Goal: Task Accomplishment & Management: Use online tool/utility

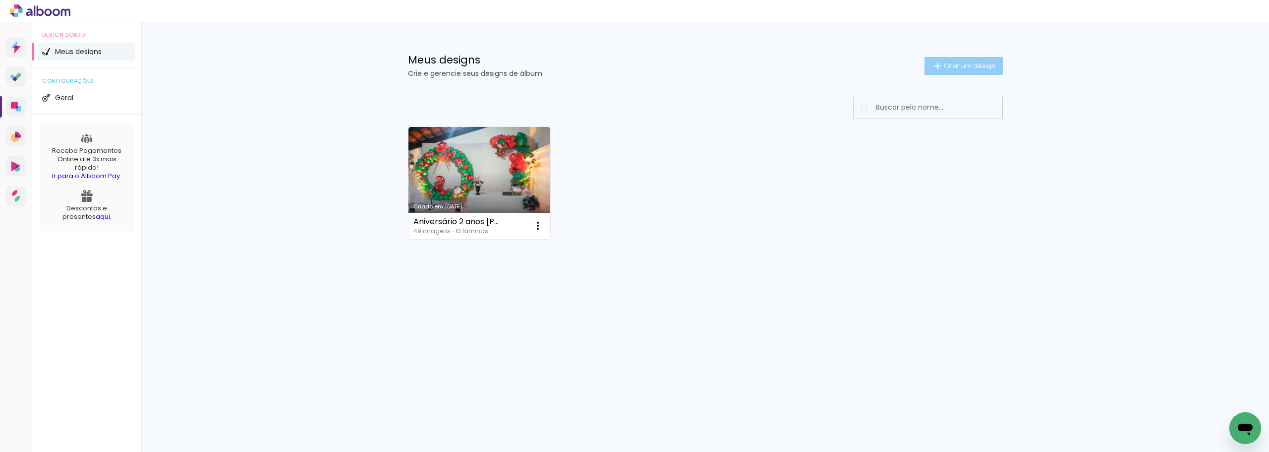
click at [969, 60] on paper-button "Criar um design" at bounding box center [964, 66] width 78 height 18
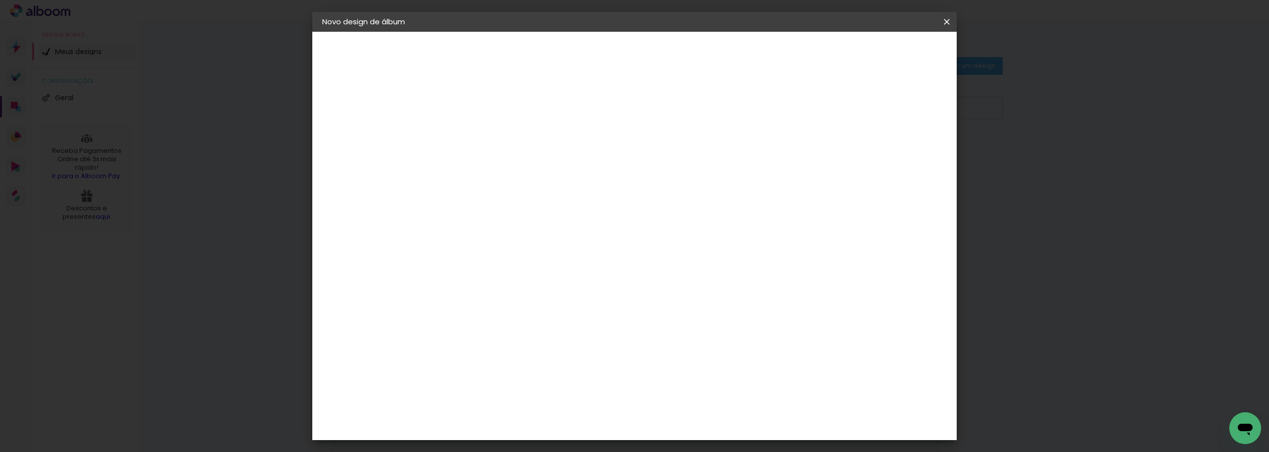
click at [484, 137] on input at bounding box center [484, 132] width 0 height 15
type input "Casamento Bruna e Gildasio"
type paper-input "Casamento Bruna e Gildasio"
click at [586, 47] on paper-button "Avançar" at bounding box center [561, 52] width 49 height 17
click at [536, 188] on input at bounding box center [510, 188] width 100 height 12
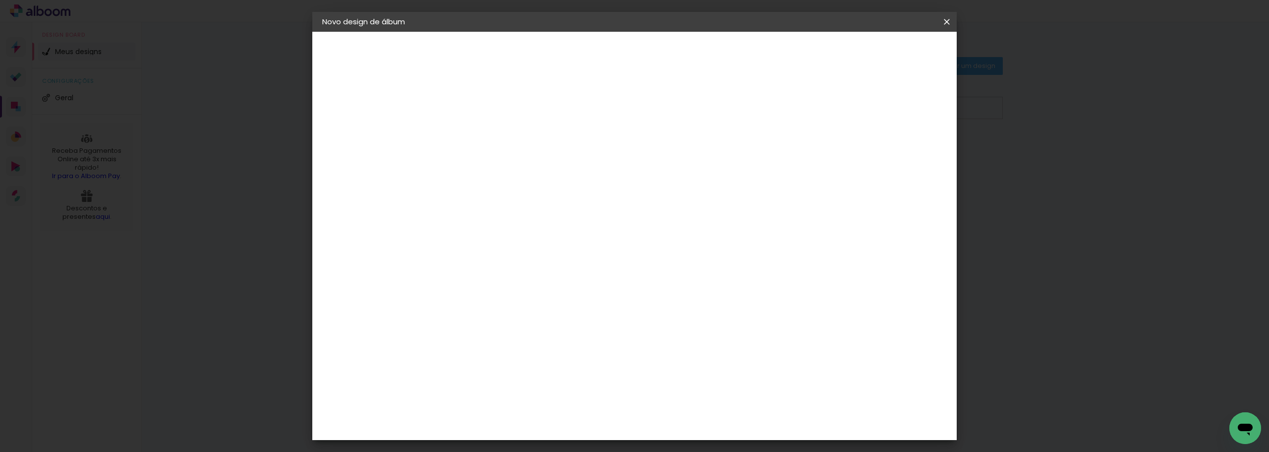
type input "via"
type paper-input "via"
click at [492, 226] on div "Viacolor" at bounding box center [494, 224] width 32 height 8
click at [643, 153] on paper-item "Tamanho Livre" at bounding box center [599, 151] width 88 height 22
click at [643, 155] on paper-item "Tamanho Livre" at bounding box center [599, 151] width 88 height 22
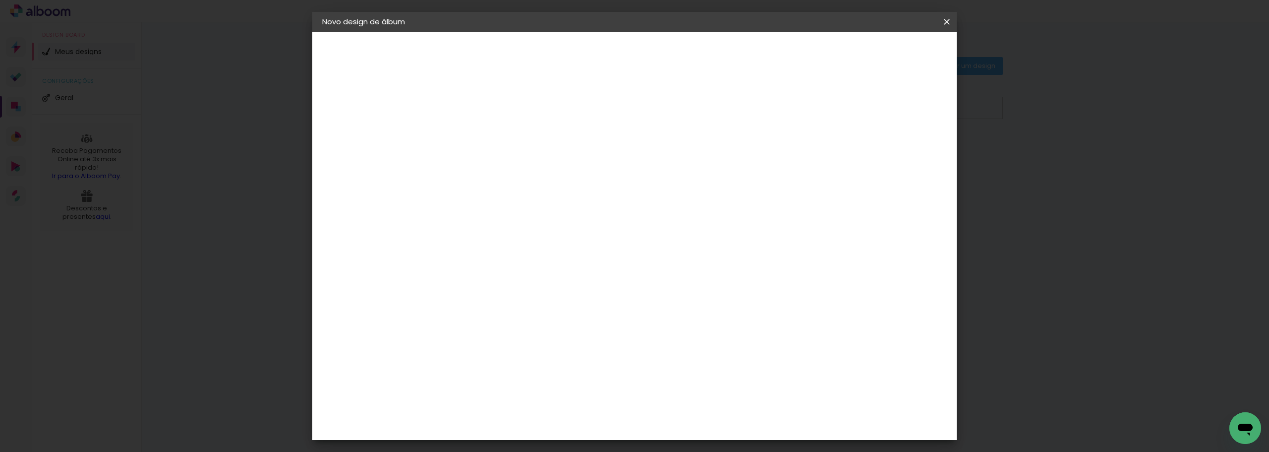
click at [0, 0] on slot "Avançar" at bounding box center [0, 0] width 0 height 0
click at [836, 117] on div at bounding box center [831, 114] width 9 height 9
type paper-checkbox "on"
click at [836, 117] on div at bounding box center [831, 114] width 9 height 9
click at [836, 116] on div at bounding box center [831, 114] width 9 height 9
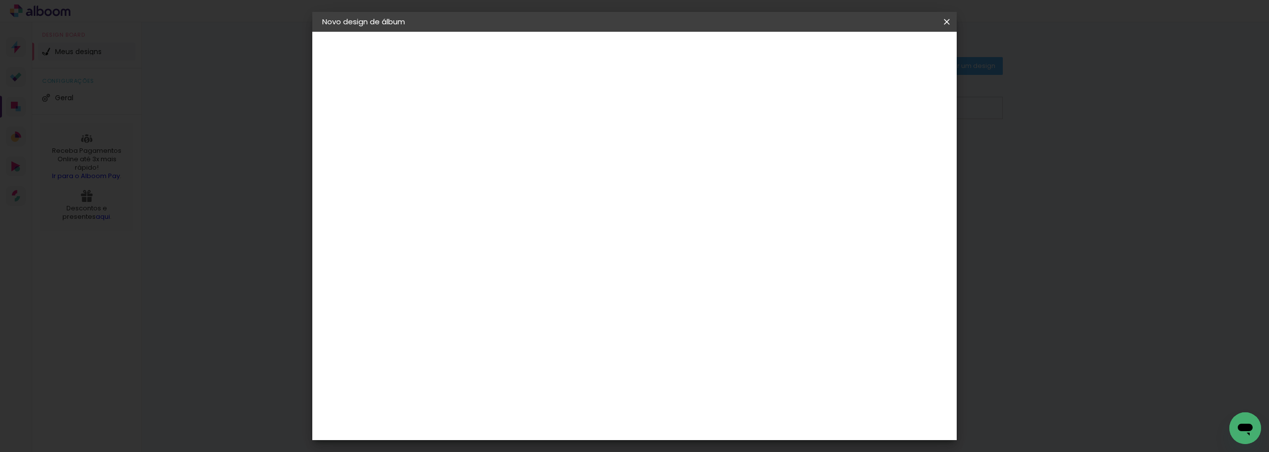
click at [592, 154] on span "30" at bounding box center [592, 155] width 16 height 15
click at [377, 119] on div "Tamanho livre" at bounding box center [360, 123] width 34 height 14
click at [0, 0] on slot "Tamanho Livre" at bounding box center [0, 0] width 0 height 0
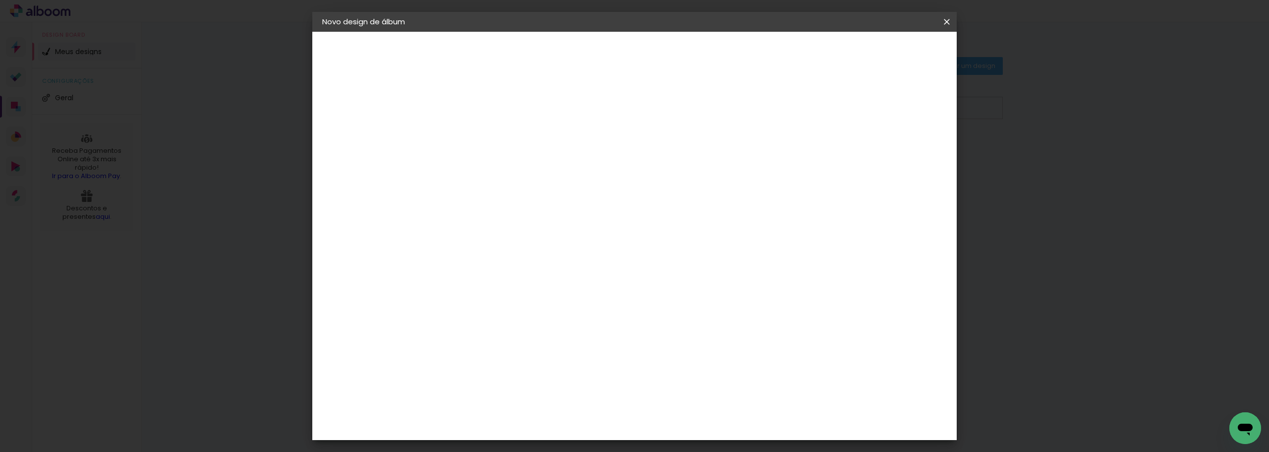
click at [356, 144] on iron-pages "Modelo Escolhendo modelo... Tamanho livre" at bounding box center [376, 145] width 109 height 20
click at [0, 0] on slot "Tamanho Livre" at bounding box center [0, 0] width 0 height 0
drag, startPoint x: 739, startPoint y: 166, endPoint x: 726, endPoint y: 176, distance: 16.7
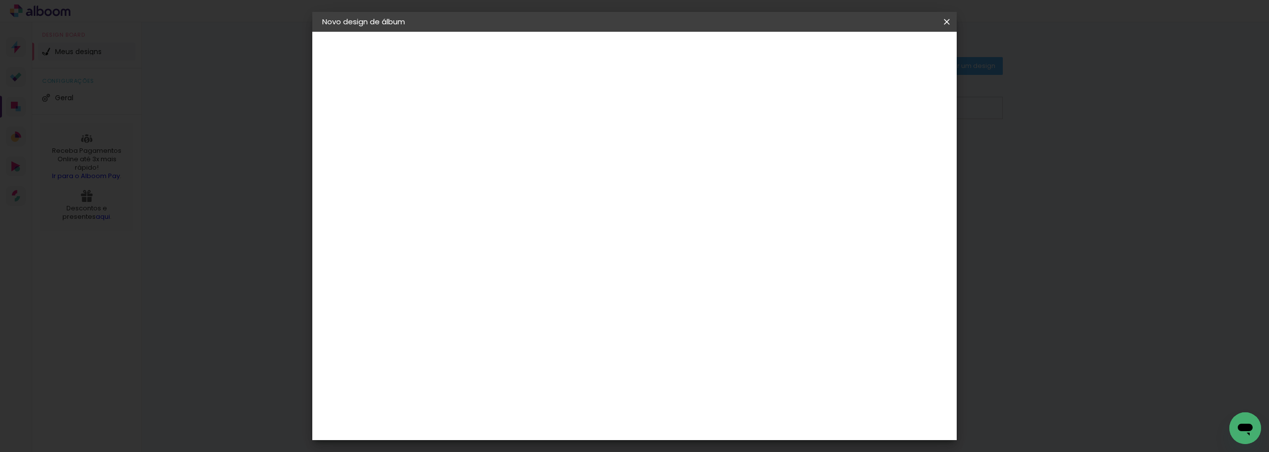
click at [643, 176] on paper-listbox "Tamanho Livre Sugerir uma encadernadora" at bounding box center [599, 173] width 88 height 93
click at [643, 170] on div at bounding box center [599, 170] width 88 height 13
click at [643, 47] on paper-button "Avançar" at bounding box center [619, 52] width 49 height 17
click at [885, 52] on span "Iniciar design" at bounding box center [862, 52] width 45 height 7
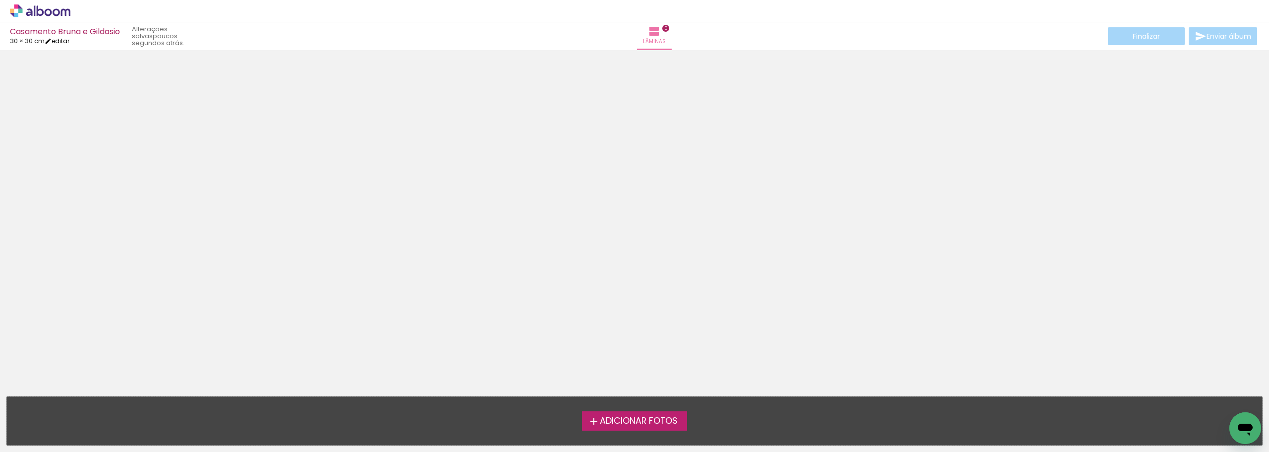
click at [52, 43] on iron-icon at bounding box center [48, 41] width 7 height 7
type input "30"
type input "60"
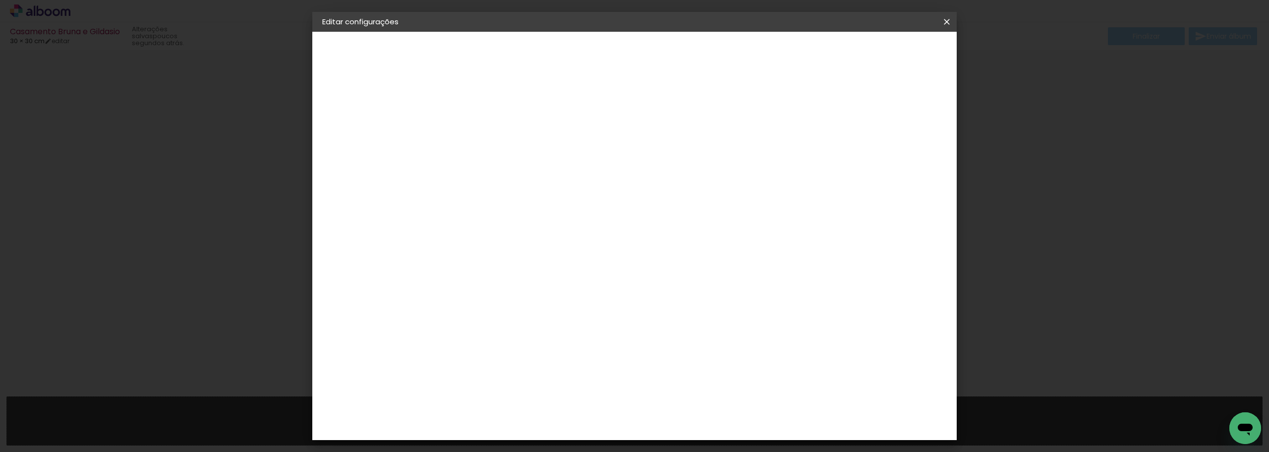
click at [591, 167] on div "30 cm" at bounding box center [598, 155] width 195 height 25
click at [598, 153] on span "30" at bounding box center [592, 155] width 16 height 15
click at [359, 122] on div "Tamanho livre" at bounding box center [360, 123] width 34 height 14
click at [0, 0] on iron-pages "Fornecedor Escolhendo fornecedor..." at bounding box center [0, 0] width 0 height 0
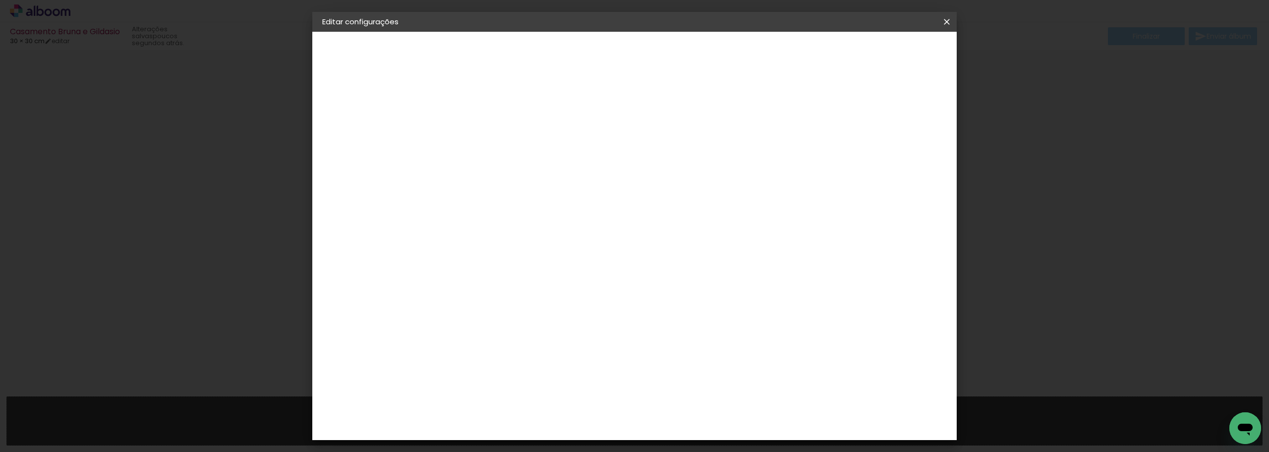
click at [670, 160] on paper-listbox "Tamanho Livre Sugerir uma encadernadora" at bounding box center [622, 173] width 95 height 93
click at [0, 0] on slot "Tamanho Livre" at bounding box center [0, 0] width 0 height 0
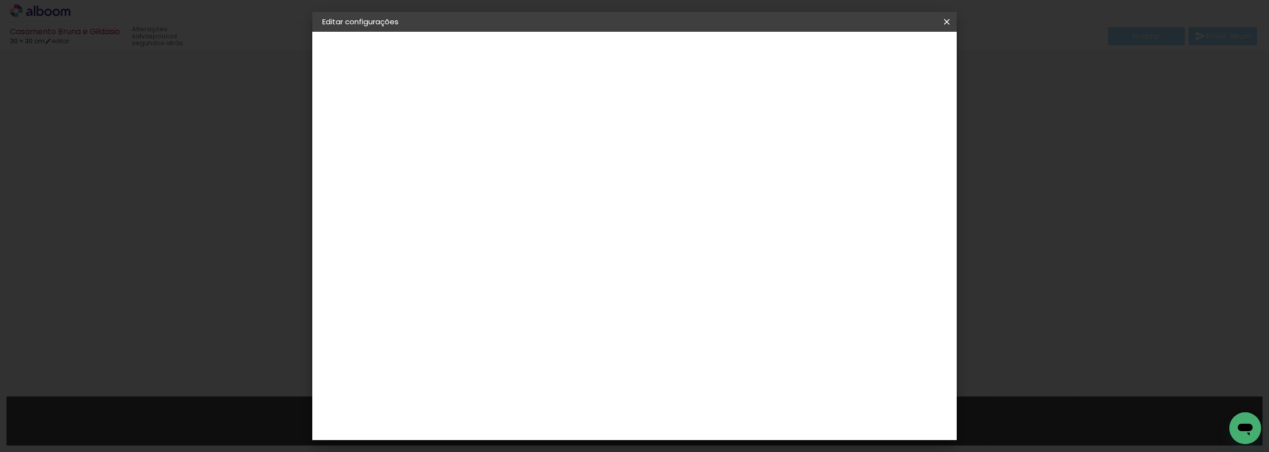
click at [0, 0] on slot "Tamanho Livre" at bounding box center [0, 0] width 0 height 0
click at [0, 0] on slot "Avançar" at bounding box center [0, 0] width 0 height 0
click at [591, 151] on span "30" at bounding box center [592, 155] width 16 height 15
click at [592, 154] on span "30" at bounding box center [592, 155] width 16 height 15
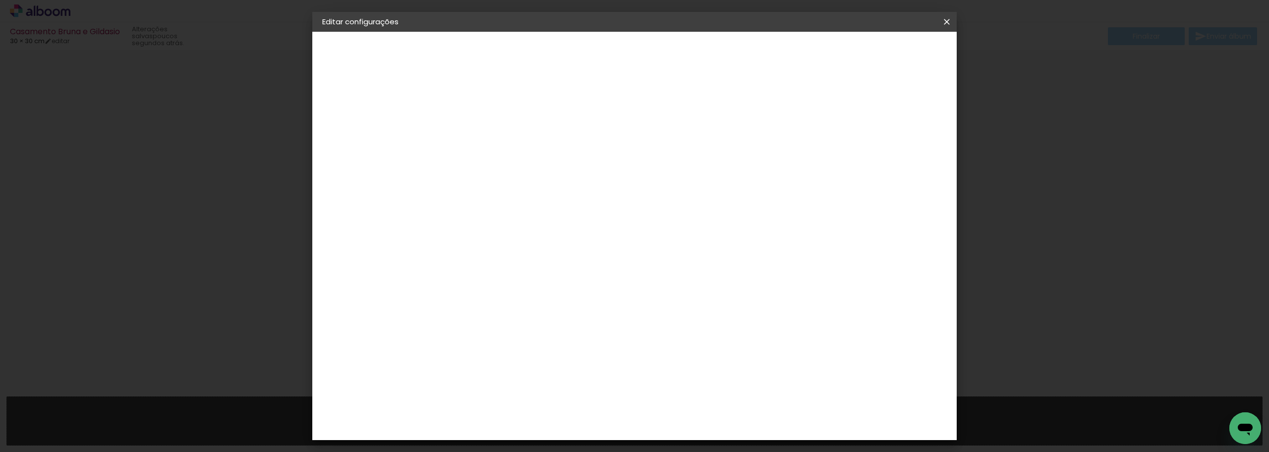
click at [592, 154] on span "30" at bounding box center [592, 155] width 16 height 15
click at [944, 21] on iron-icon at bounding box center [947, 22] width 12 height 10
